Goal: Task Accomplishment & Management: Use online tool/utility

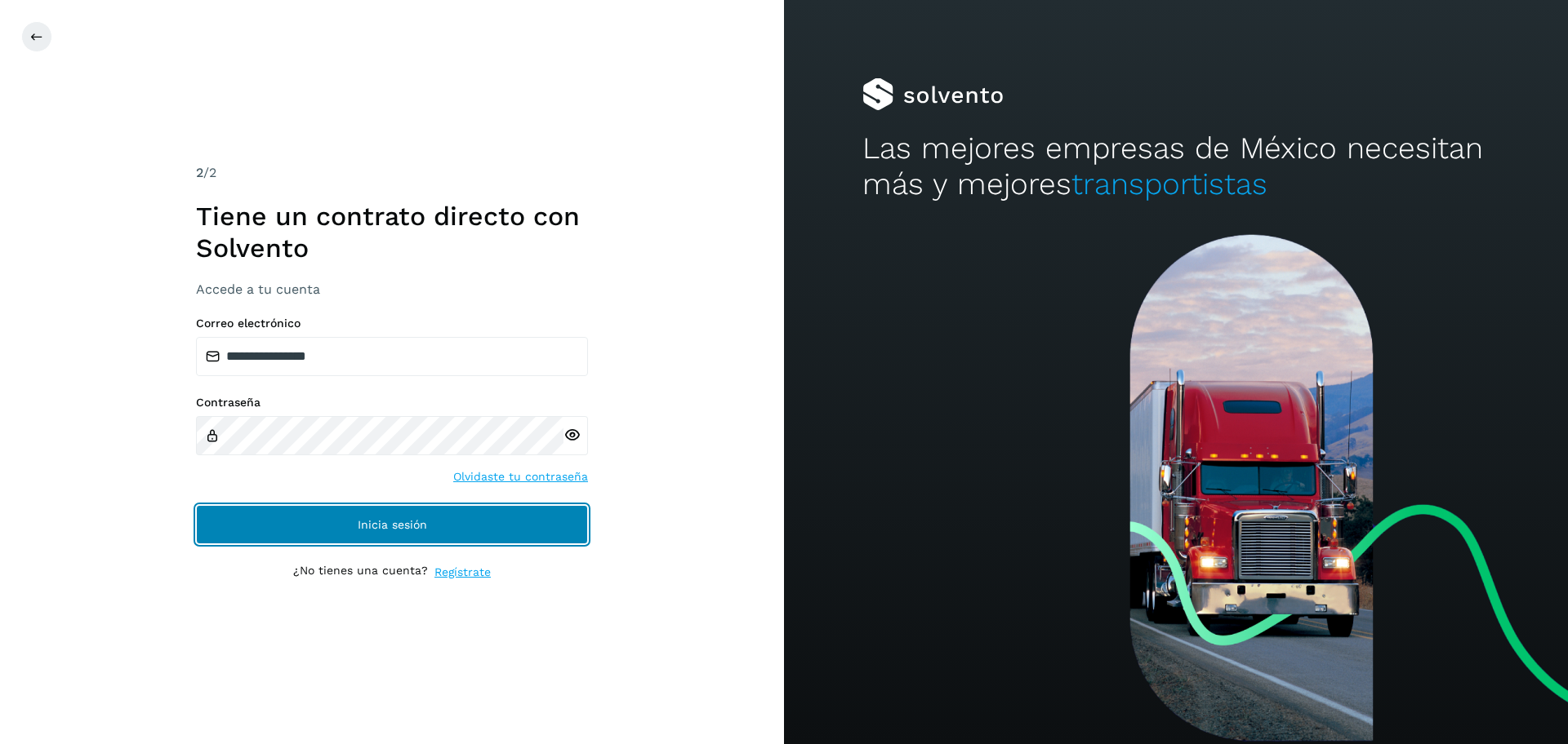
click at [375, 520] on span "Inicia sesión" at bounding box center [392, 525] width 69 height 12
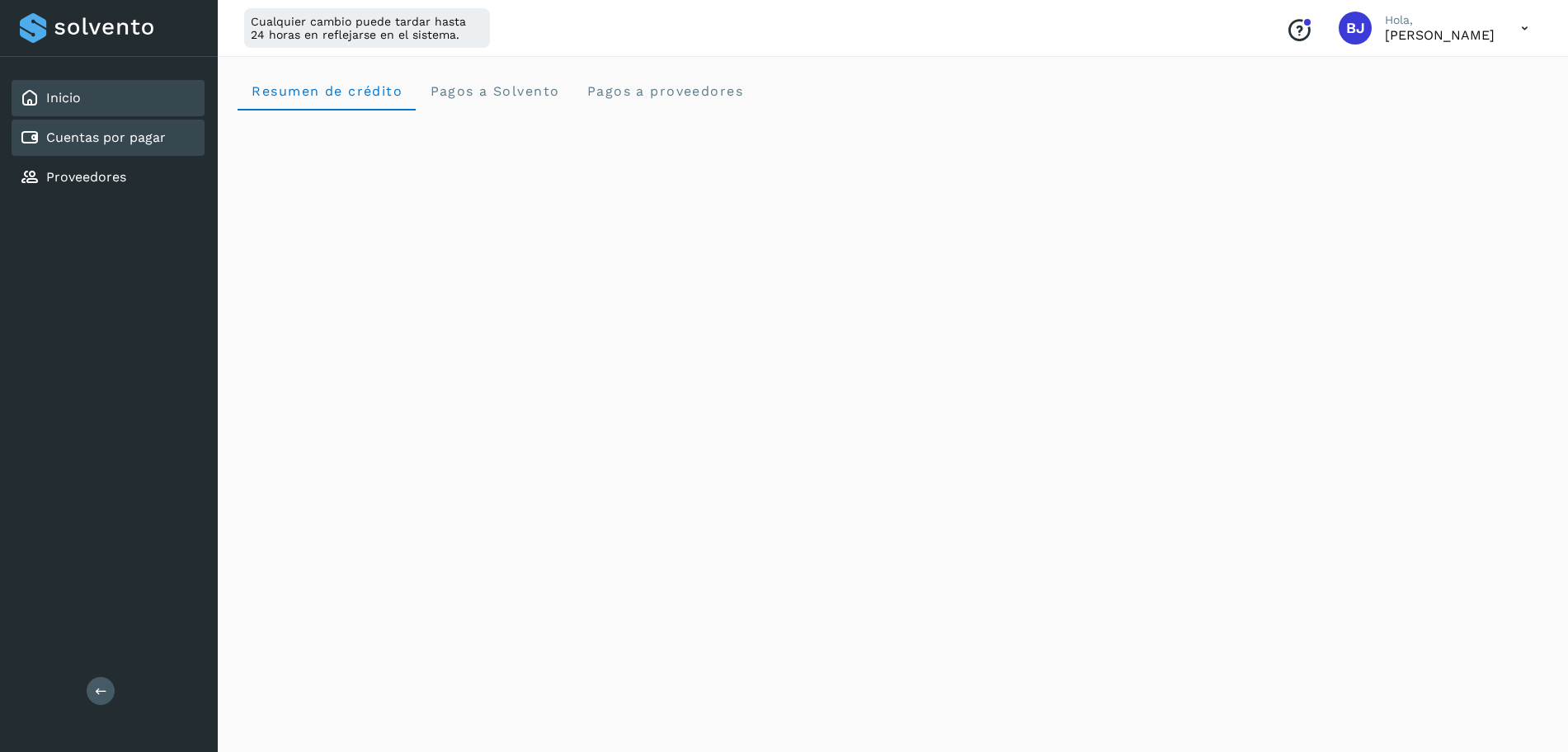
click at [90, 148] on div "Cuentas por pagar" at bounding box center [109, 137] width 193 height 37
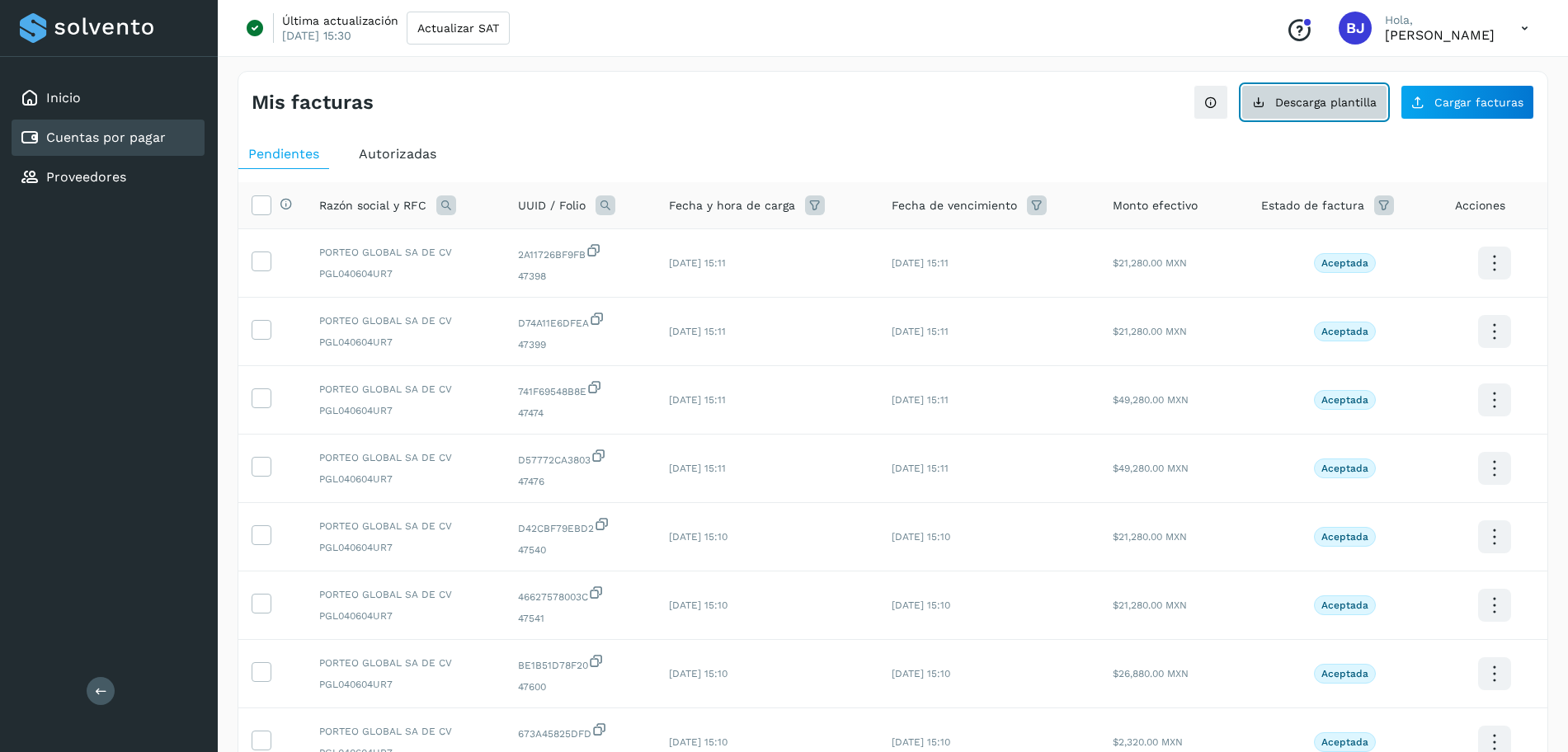
click at [1333, 113] on button "Descarga plantilla" at bounding box center [1314, 102] width 146 height 35
click at [1442, 90] on button "Cargar facturas" at bounding box center [1467, 102] width 133 height 35
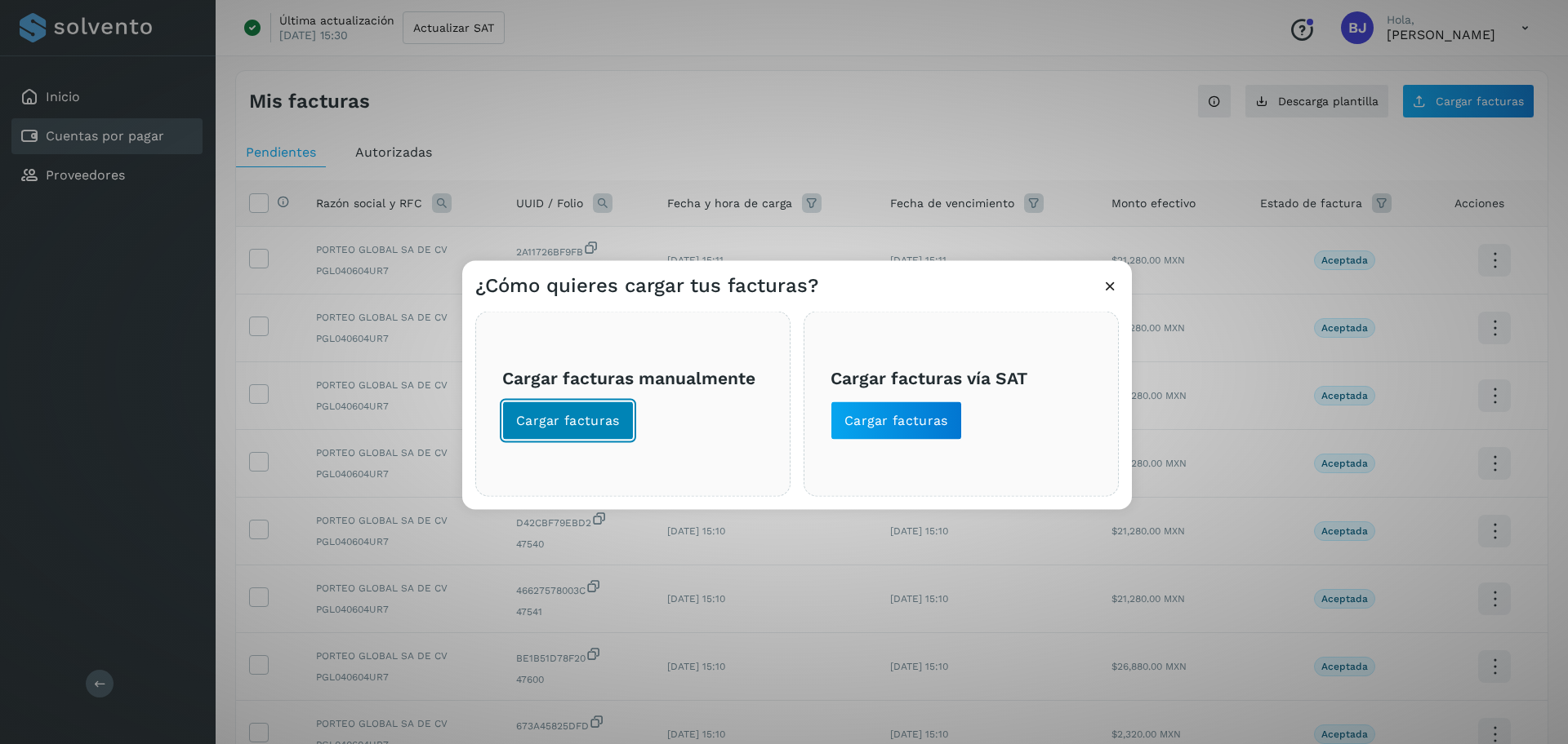
click at [589, 431] on button "Cargar facturas" at bounding box center [568, 421] width 132 height 39
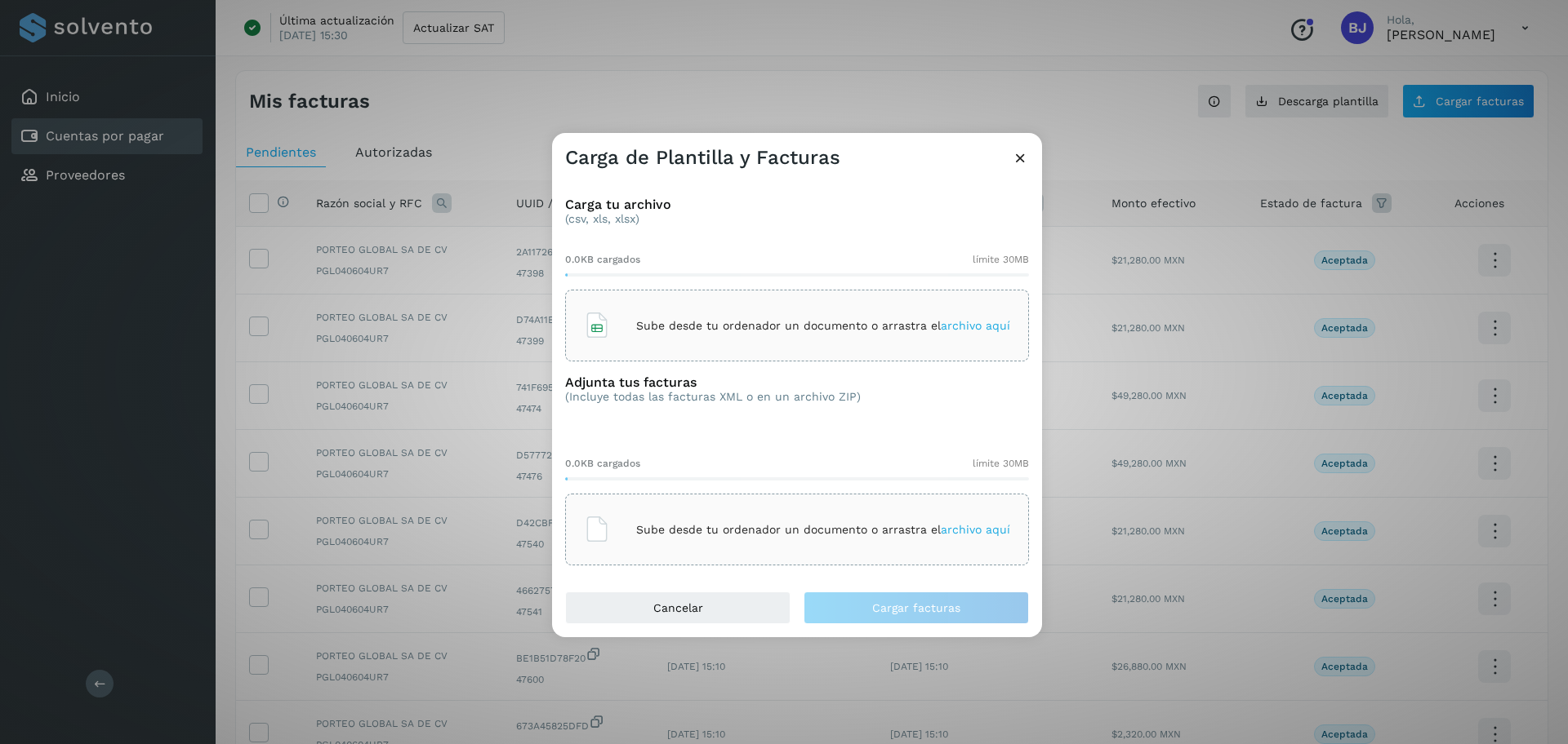
click at [659, 332] on p "Sube desde tu ordenador un documento o arrastra el archivo aquí" at bounding box center [823, 326] width 374 height 14
click at [657, 515] on div "Sube desde tu ordenador un documento o arrastra el archivo aquí" at bounding box center [797, 529] width 426 height 44
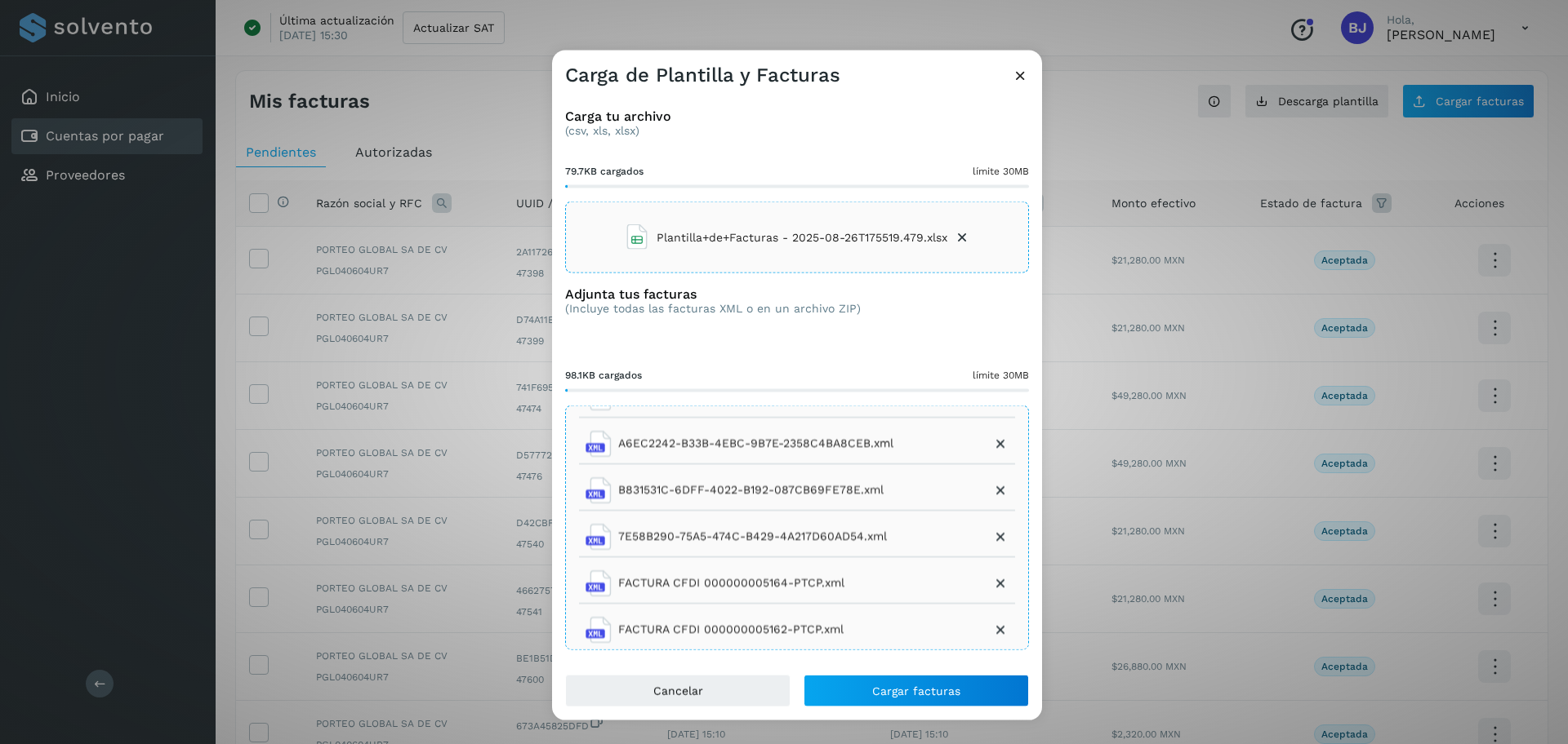
scroll to position [8, 0]
click at [993, 580] on icon at bounding box center [1000, 581] width 17 height 17
click at [993, 631] on icon at bounding box center [1000, 628] width 17 height 17
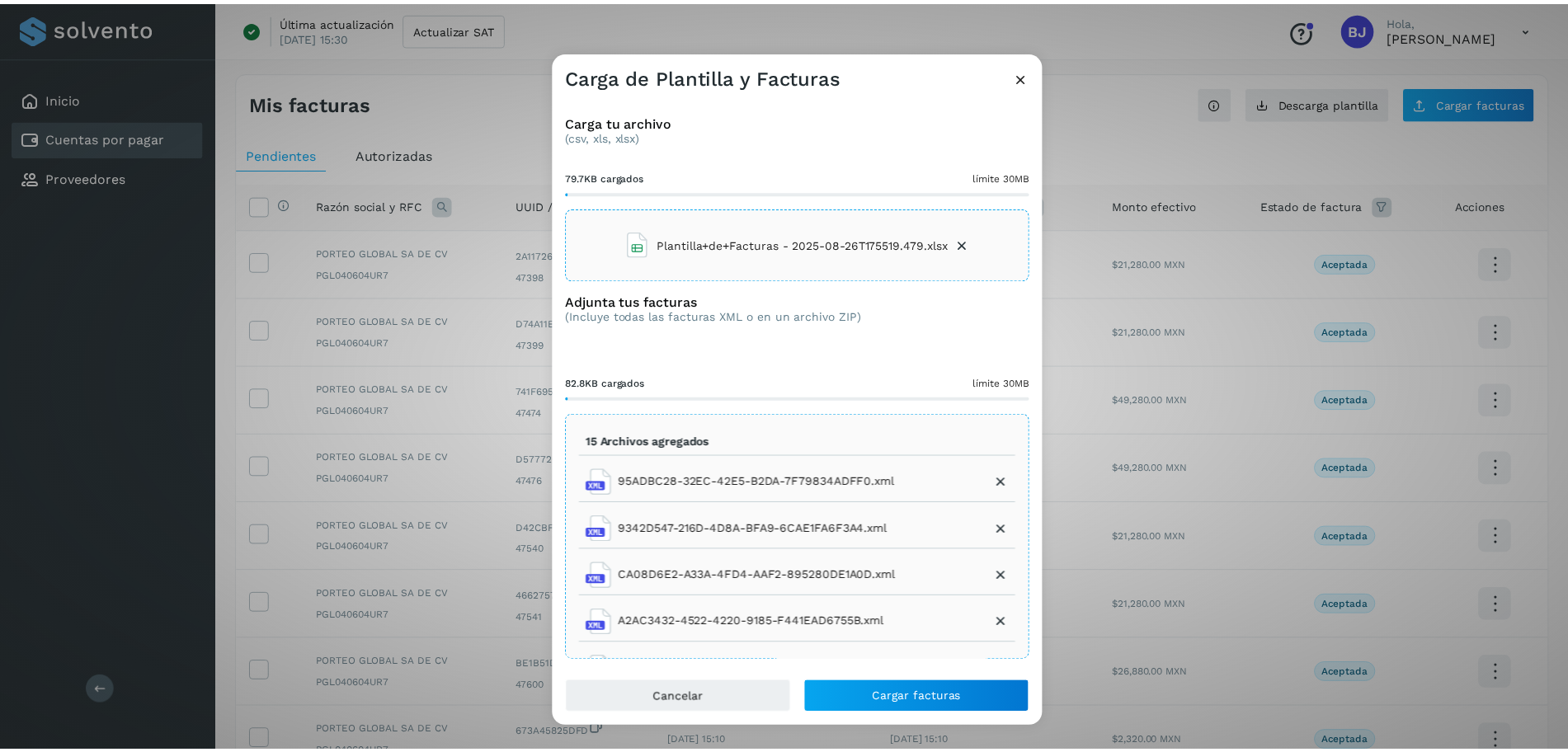
scroll to position [0, 0]
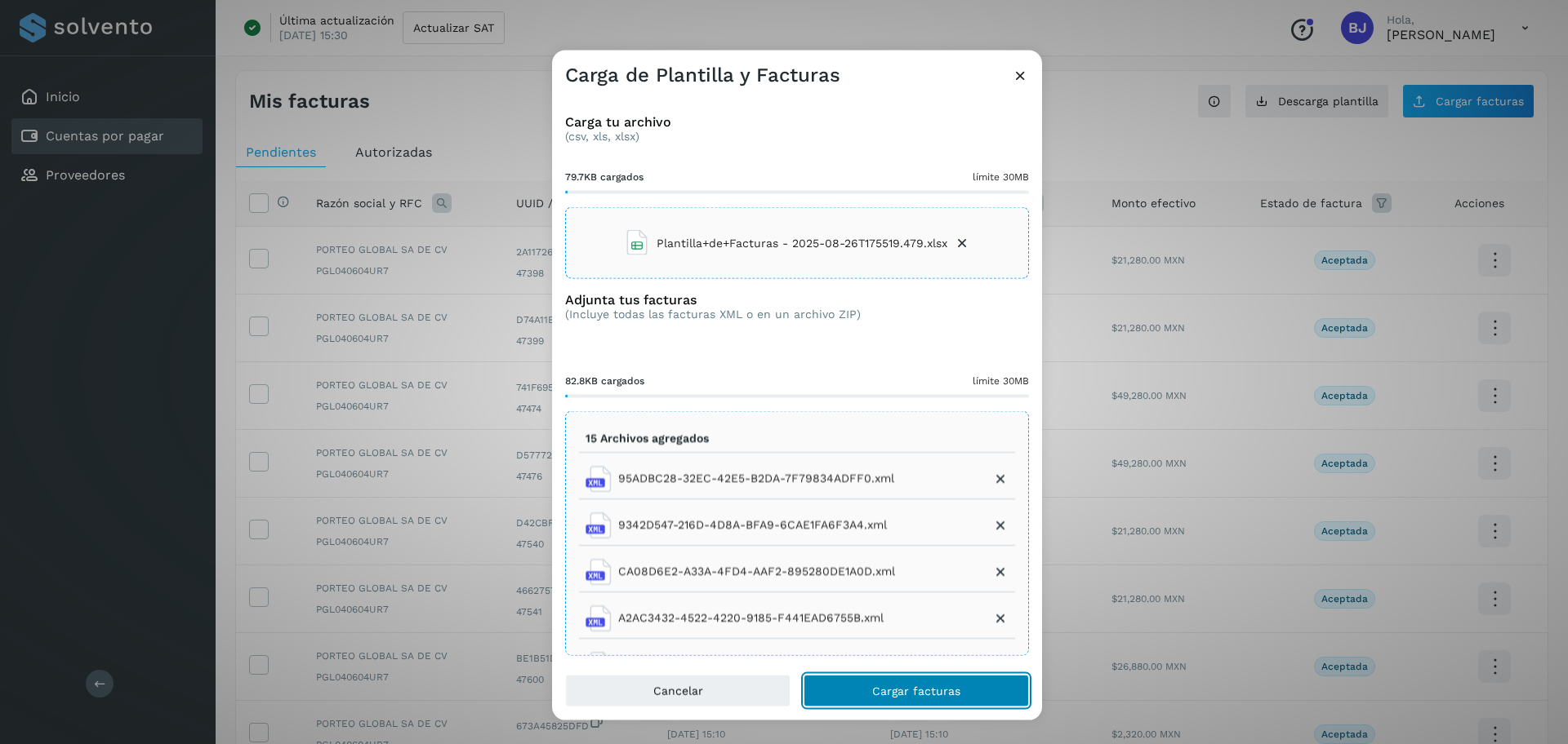
click at [883, 682] on button "Cargar facturas" at bounding box center [916, 690] width 226 height 32
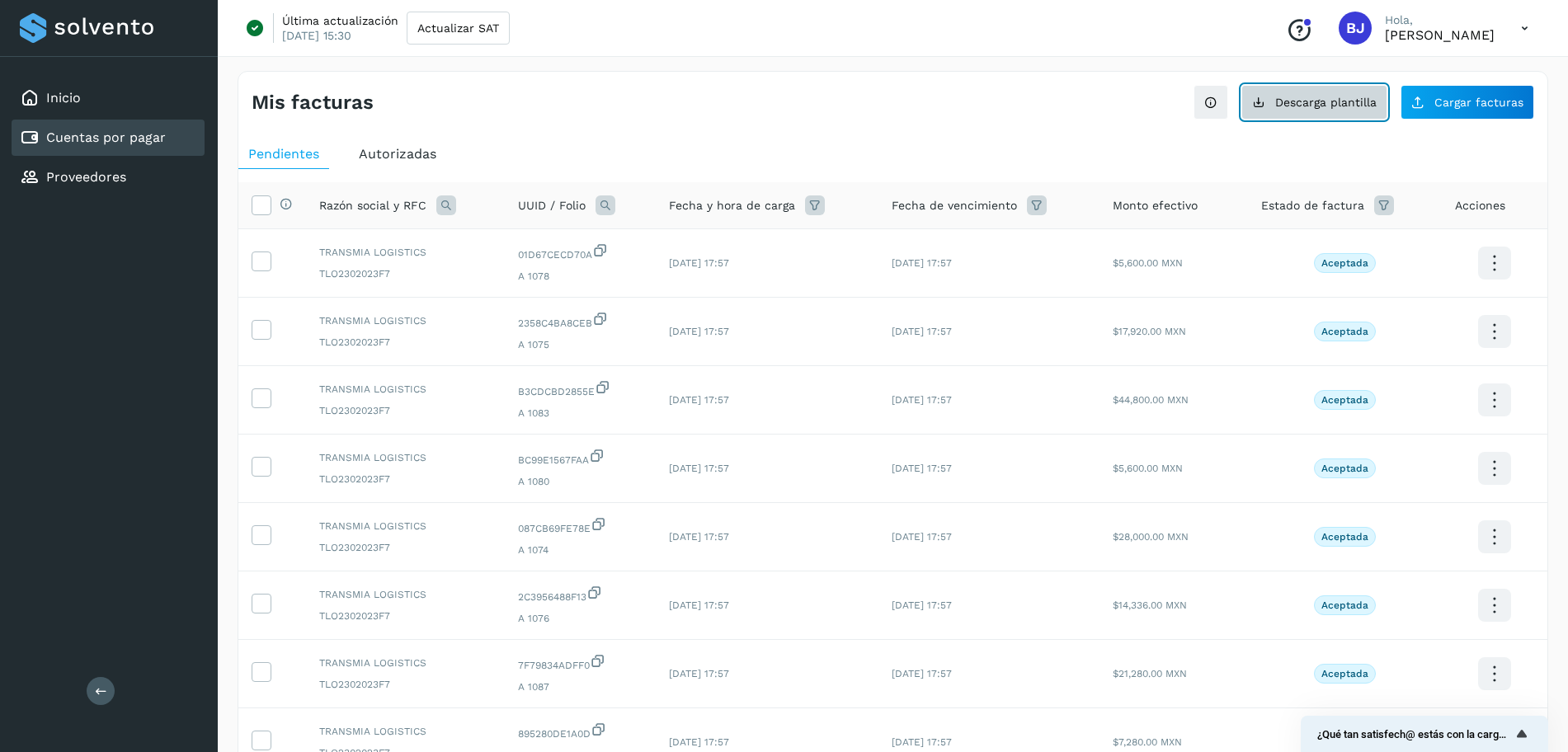
click at [1291, 100] on span "Descarga plantilla" at bounding box center [1326, 103] width 102 height 12
click at [1482, 98] on span "Cargar facturas" at bounding box center [1479, 103] width 89 height 12
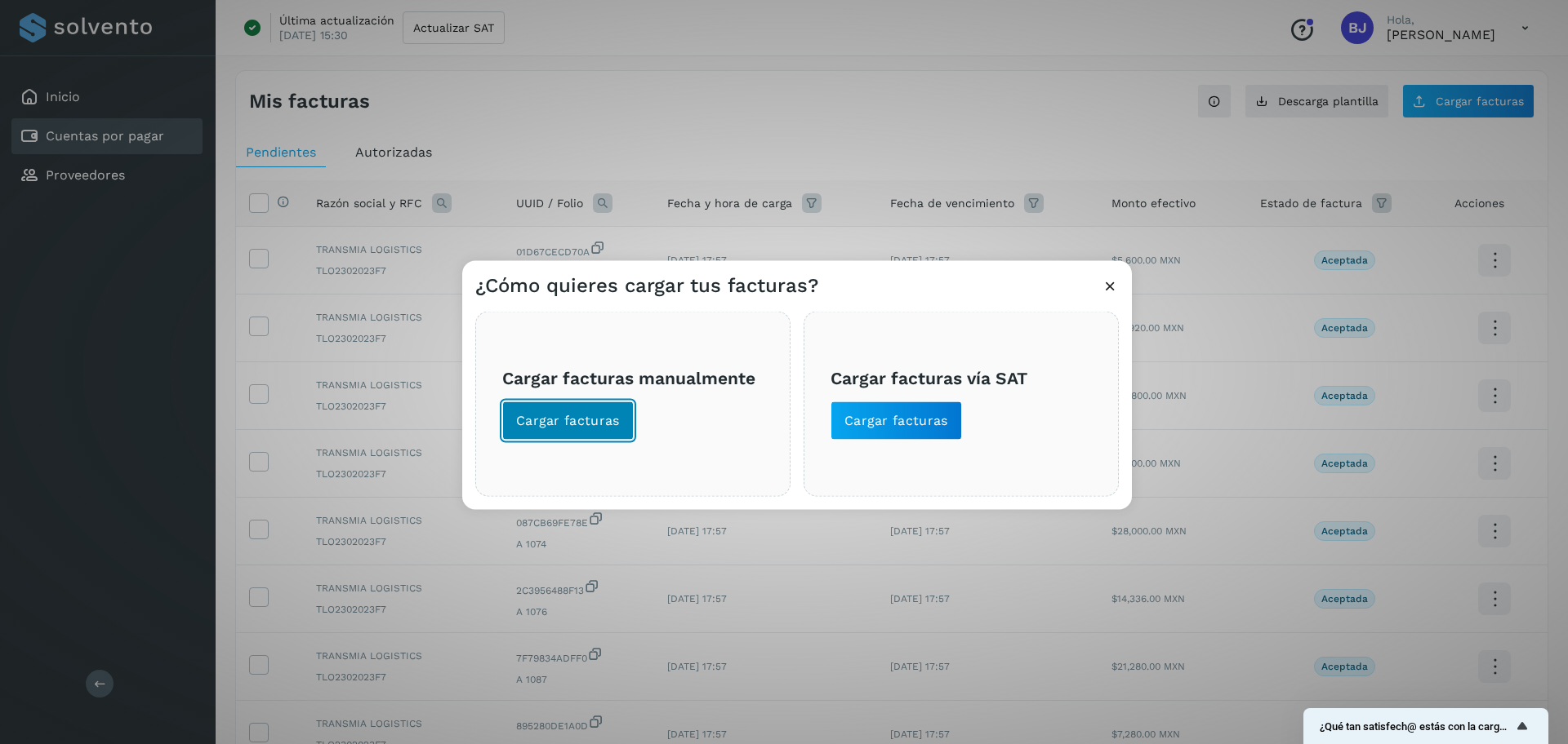
click at [561, 410] on button "Cargar facturas" at bounding box center [568, 421] width 132 height 39
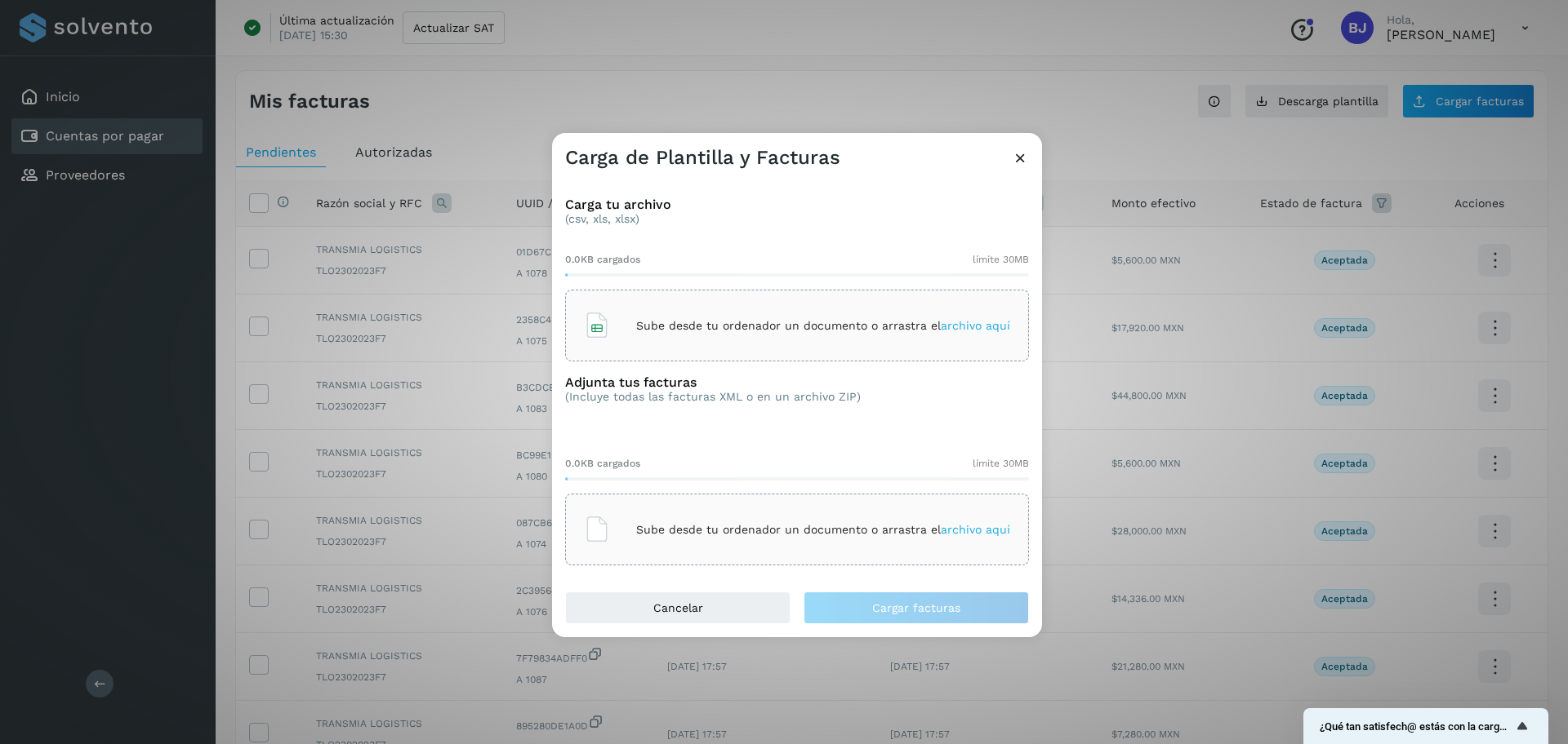
click at [660, 310] on div "Sube desde tu ordenador un documento o arrastra el archivo aquí" at bounding box center [797, 325] width 426 height 44
click at [623, 511] on div "Sube desde tu ordenador un documento o arrastra el archivo aquí" at bounding box center [797, 529] width 426 height 44
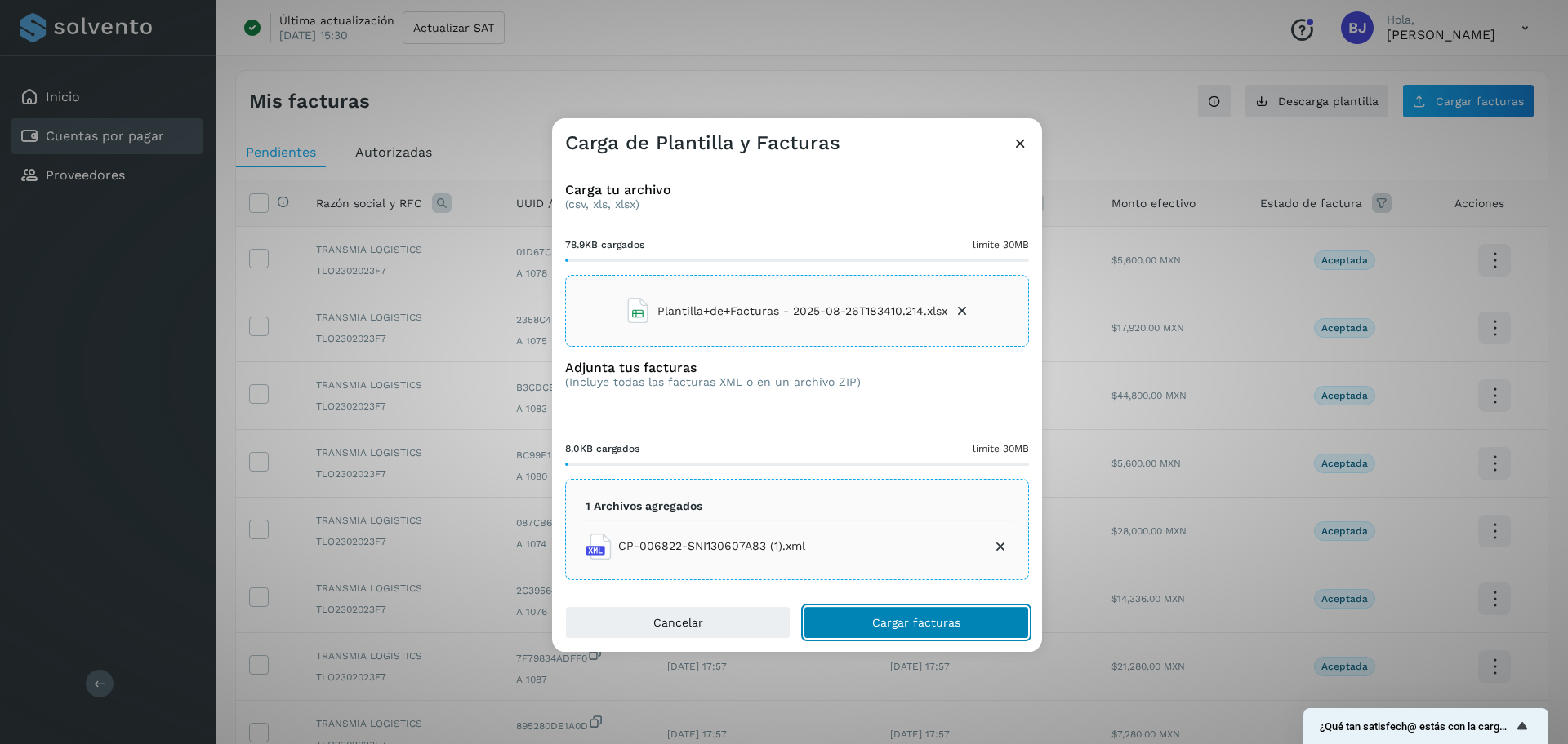
click at [896, 627] on span "Cargar facturas" at bounding box center [916, 623] width 88 height 12
